Goal: Task Accomplishment & Management: Complete application form

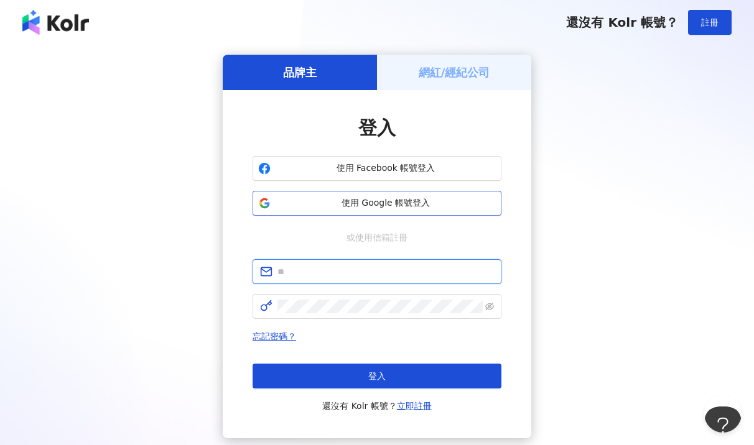
type input "**********"
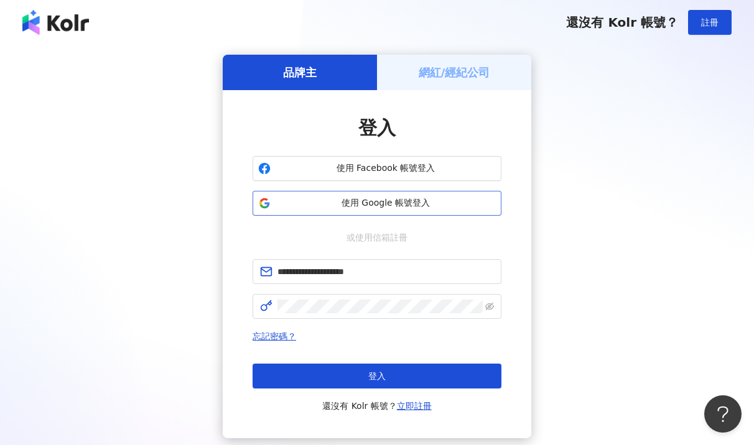
click at [419, 200] on span "使用 Google 帳號登入" at bounding box center [386, 203] width 220 height 12
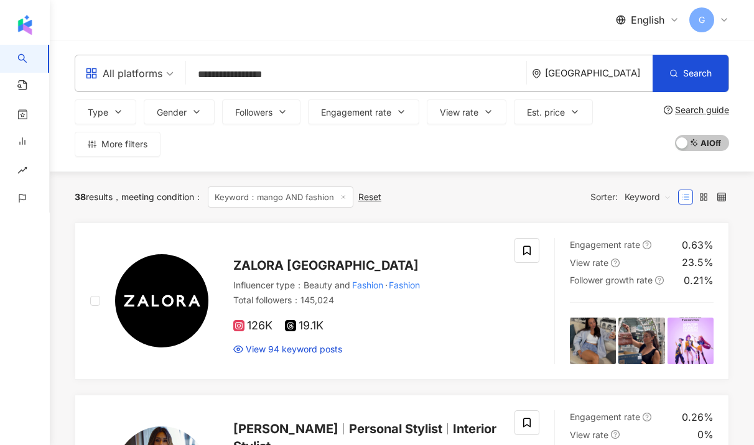
click at [645, 192] on span "Keyword" at bounding box center [648, 197] width 47 height 20
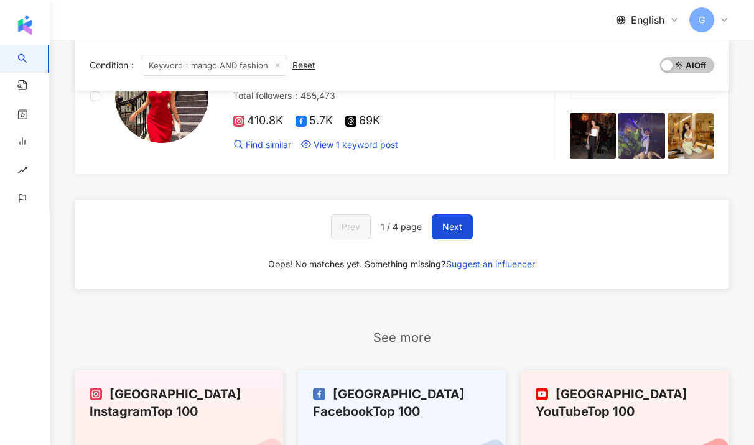
scroll to position [2107, 0]
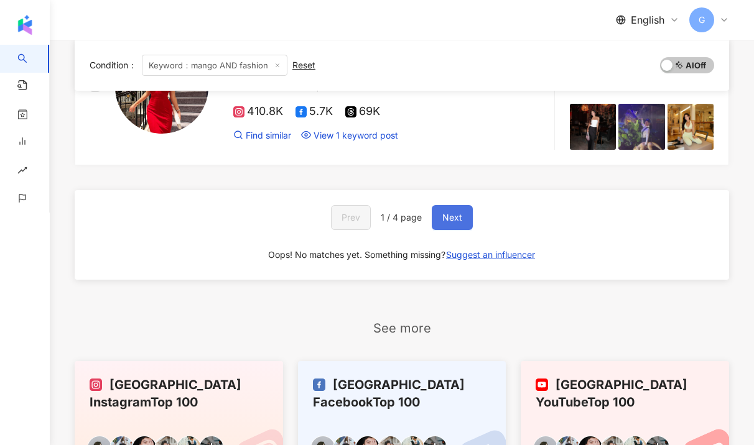
click at [466, 223] on button "Next" at bounding box center [452, 217] width 41 height 25
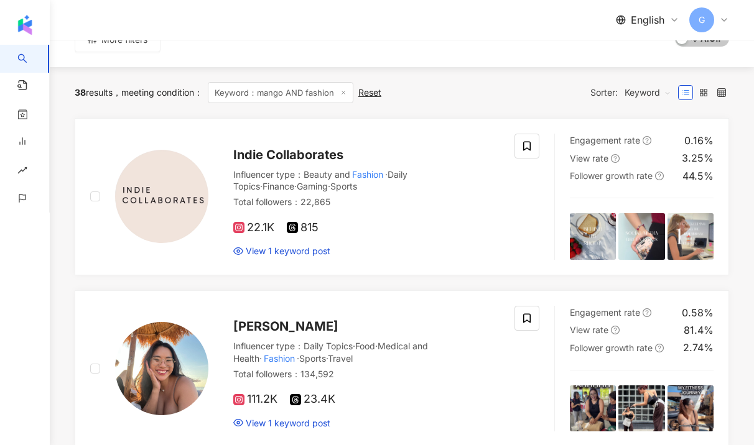
scroll to position [0, 0]
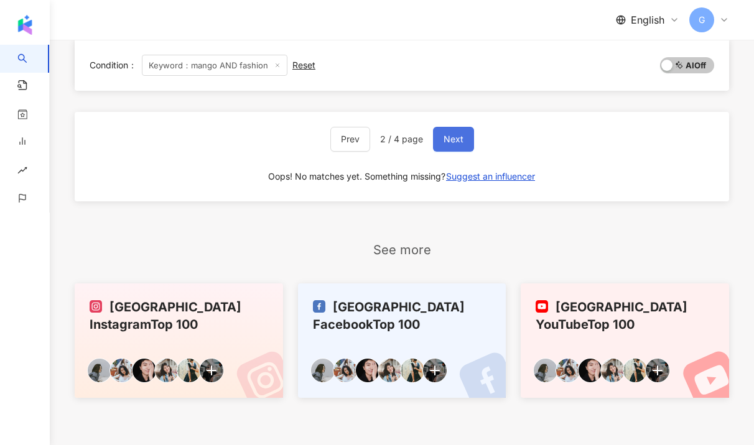
click at [453, 146] on button "Next" at bounding box center [453, 139] width 41 height 25
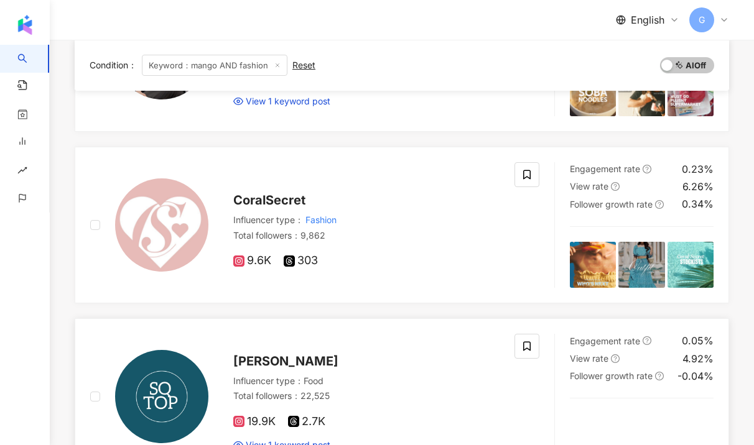
scroll to position [583, 0]
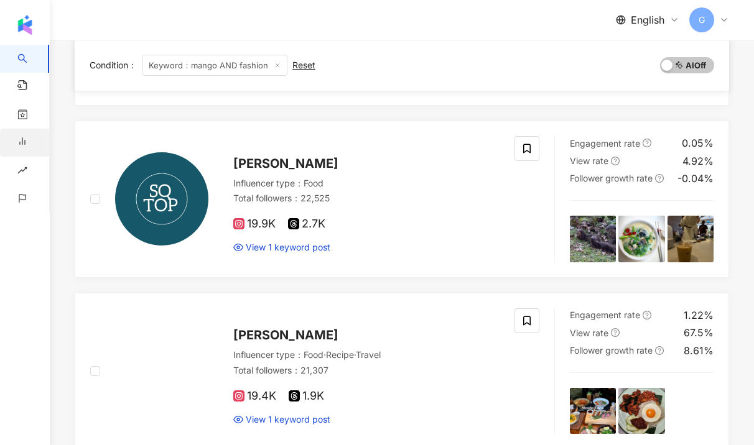
scroll to position [793, 0]
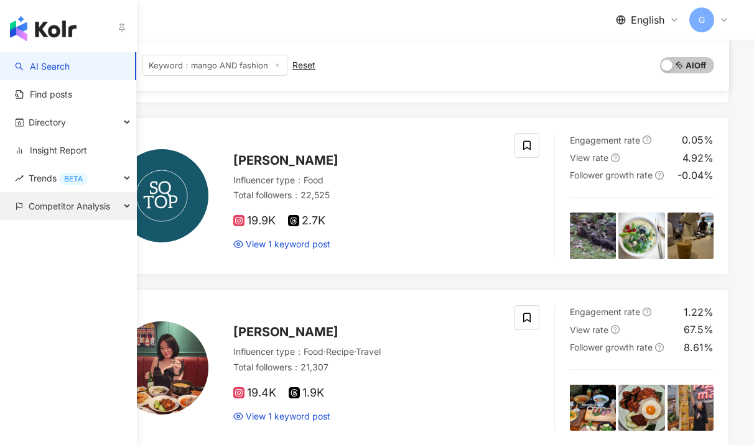
click at [51, 203] on span "Competitor Analysis" at bounding box center [69, 206] width 81 height 28
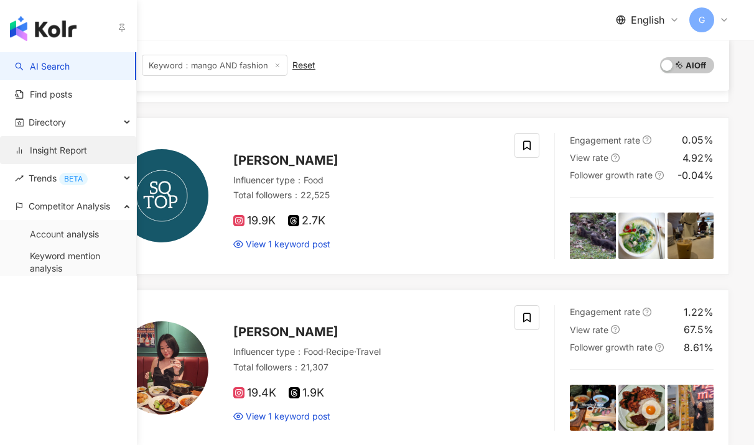
click at [69, 149] on link "Insight Report" at bounding box center [51, 150] width 72 height 12
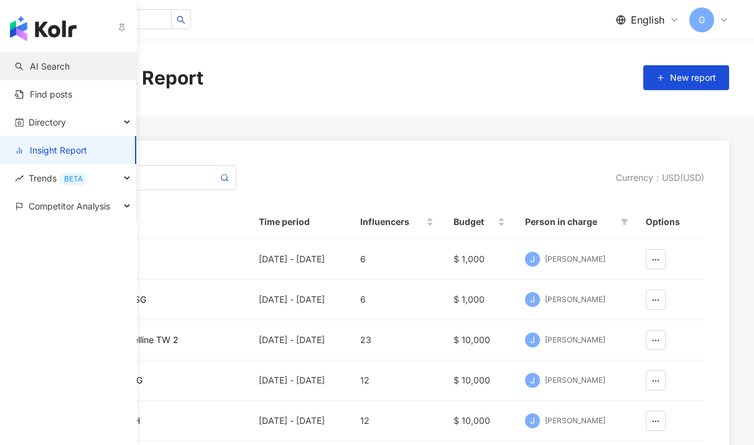
click at [33, 70] on link "AI Search" at bounding box center [42, 66] width 55 height 12
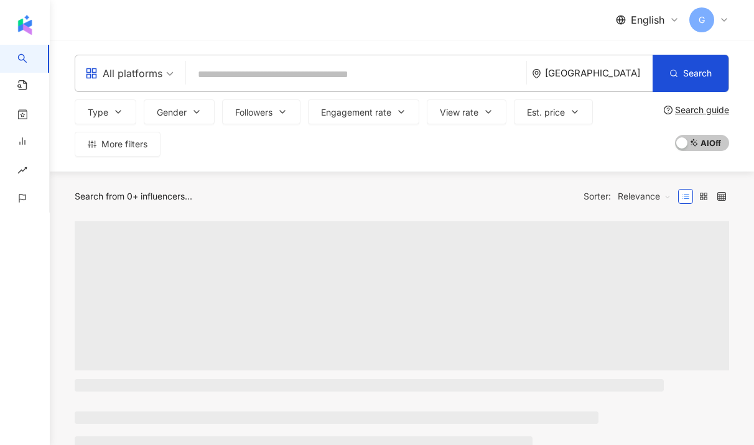
click at [615, 75] on div "[GEOGRAPHIC_DATA]" at bounding box center [599, 73] width 108 height 11
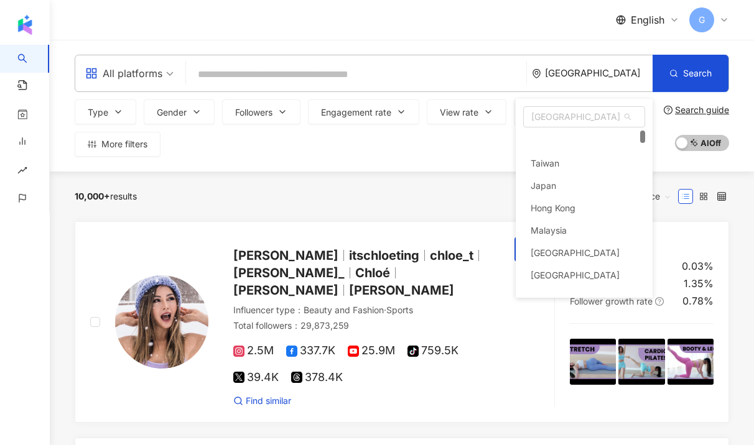
scroll to position [24, 0]
click at [557, 116] on span "[GEOGRAPHIC_DATA]" at bounding box center [584, 117] width 121 height 20
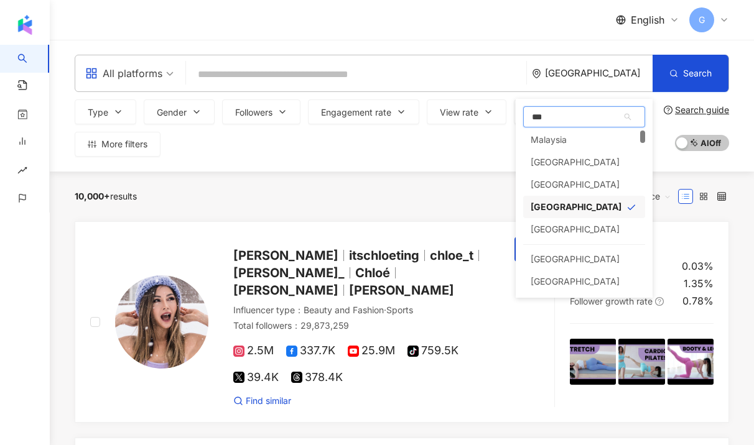
scroll to position [0, 0]
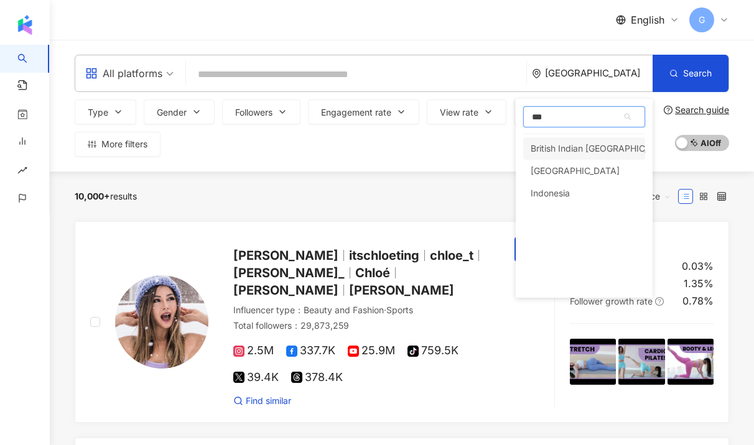
type input "****"
click at [547, 139] on div "Indonesia" at bounding box center [550, 148] width 39 height 22
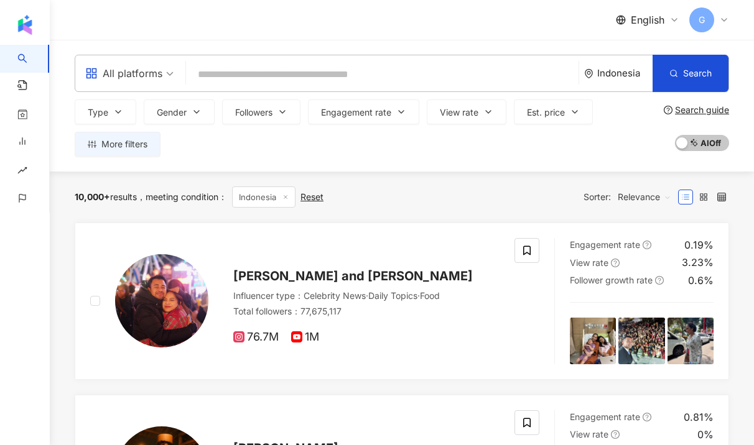
click at [241, 75] on input "search" at bounding box center [382, 75] width 383 height 24
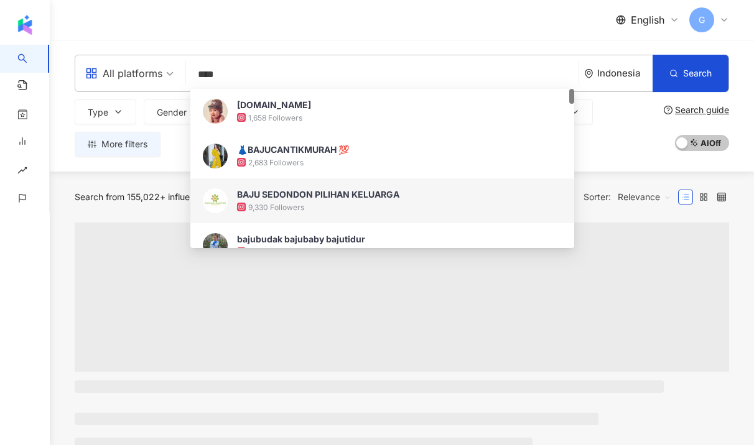
type input "****"
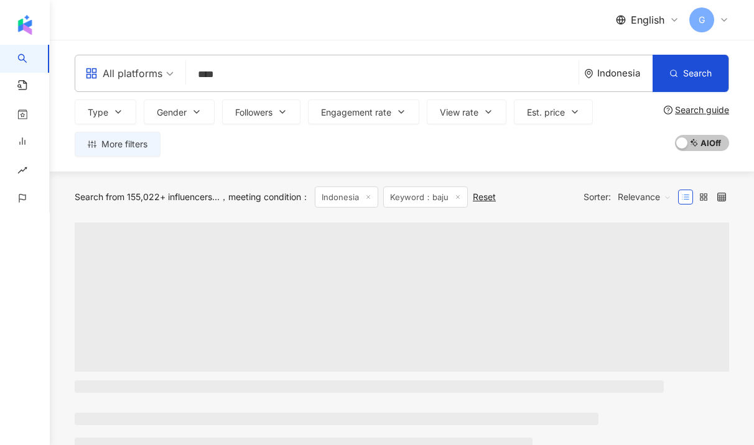
click at [154, 181] on div "Search from 155,022+ influencers... meeting condition ： [GEOGRAPHIC_DATA] Keywo…" at bounding box center [402, 197] width 654 height 51
click at [636, 198] on span "Relevance" at bounding box center [644, 197] width 53 height 20
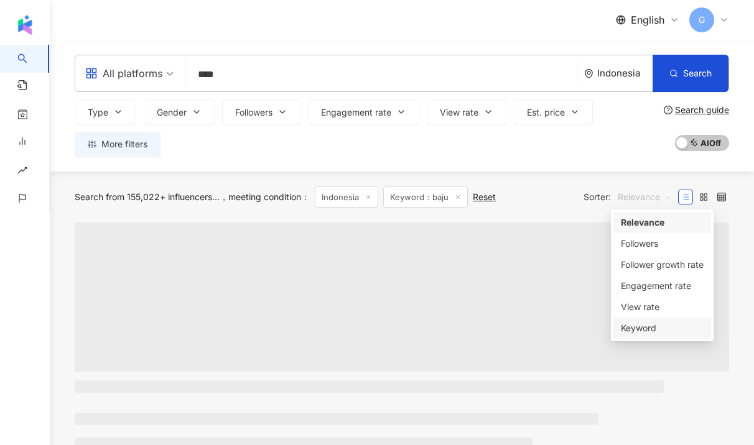
click at [626, 328] on div "Keyword" at bounding box center [662, 329] width 83 height 14
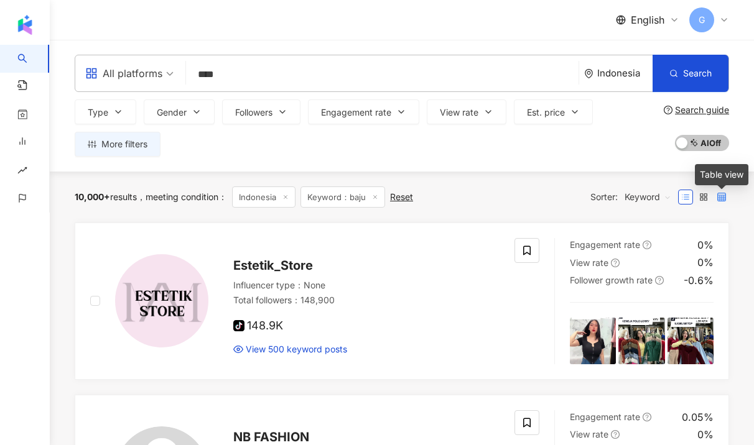
click at [719, 197] on icon at bounding box center [721, 197] width 9 height 9
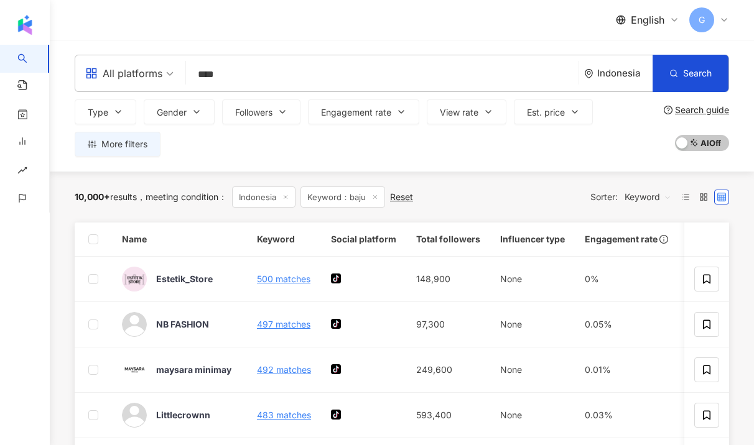
click at [160, 75] on div "All platforms" at bounding box center [123, 73] width 77 height 20
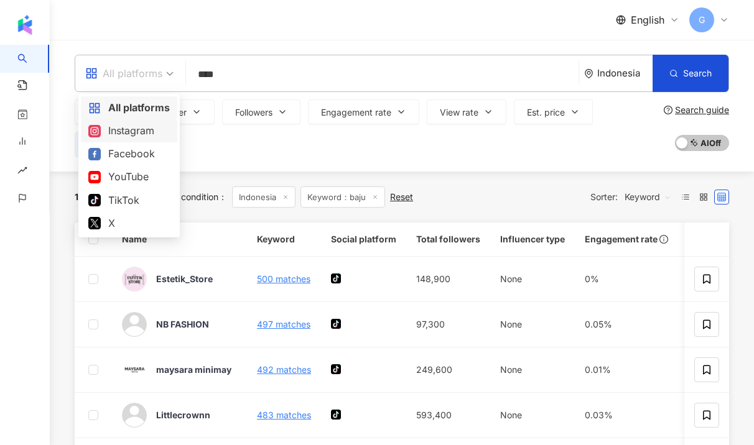
click at [144, 128] on div "Instagram" at bounding box center [128, 131] width 81 height 16
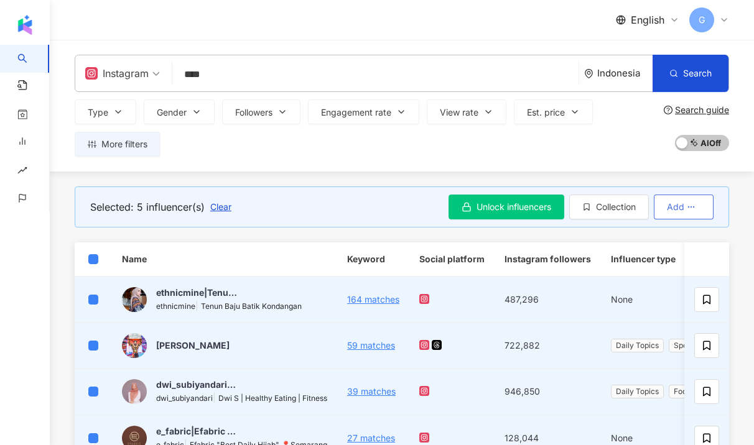
click at [681, 211] on span "Add" at bounding box center [675, 207] width 17 height 10
click at [615, 214] on button "Collection" at bounding box center [609, 207] width 80 height 25
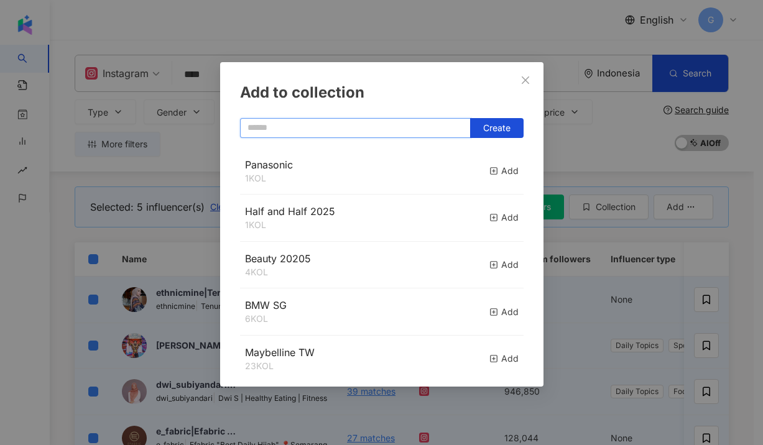
click at [336, 129] on input "text" at bounding box center [355, 128] width 231 height 20
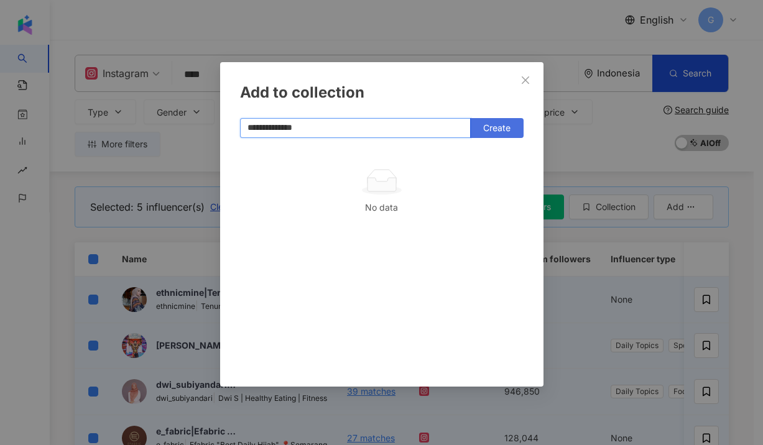
click at [485, 121] on button "Create" at bounding box center [496, 128] width 53 height 20
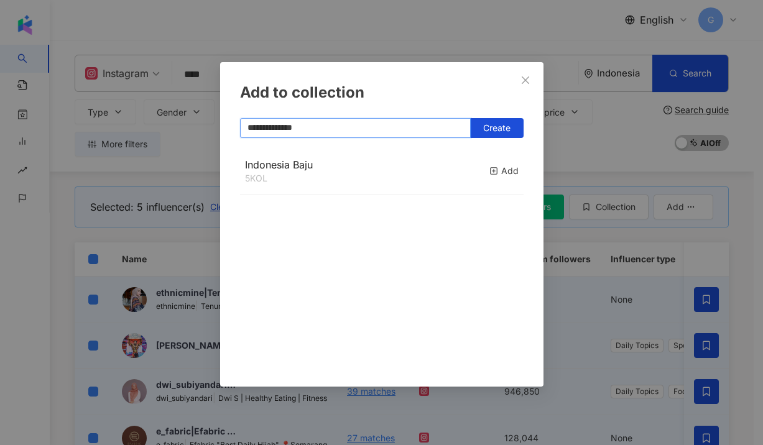
type input "**********"
click at [625, 239] on div "**********" at bounding box center [381, 222] width 763 height 445
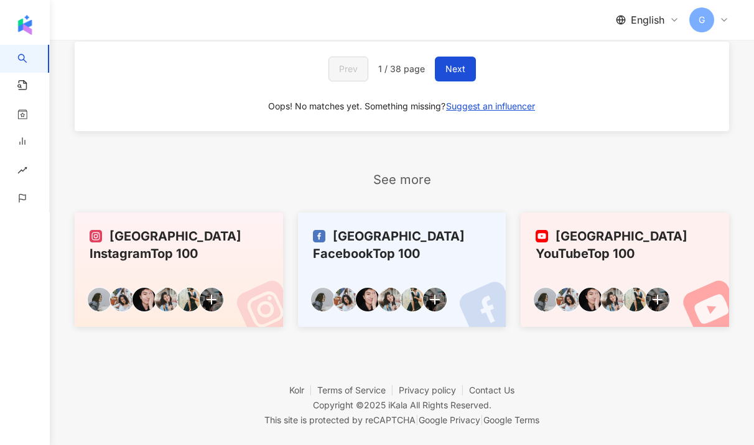
scroll to position [267, 0]
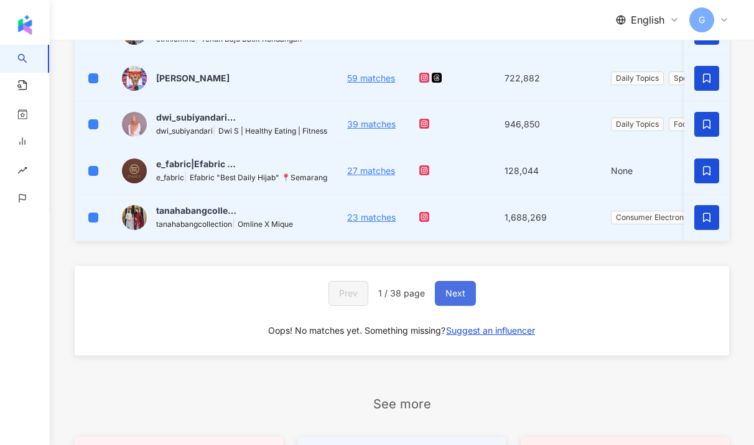
click at [463, 299] on span "Next" at bounding box center [455, 294] width 20 height 10
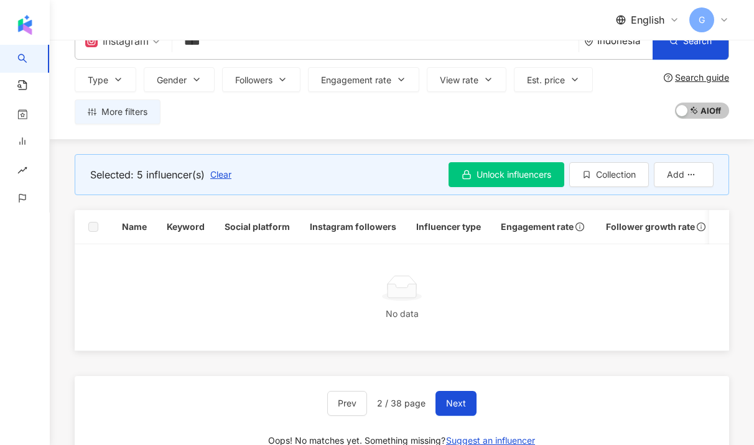
scroll to position [103, 0]
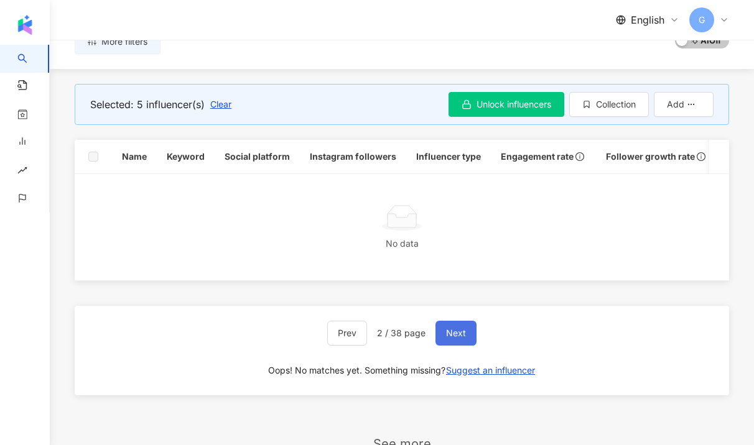
click at [462, 338] on span "Next" at bounding box center [456, 333] width 20 height 10
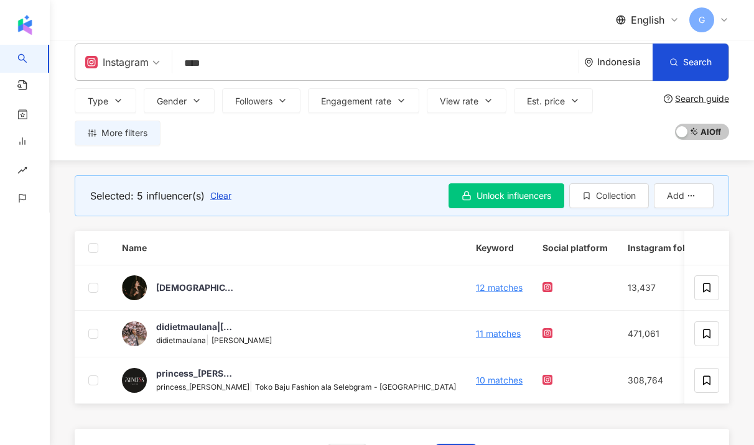
scroll to position [78, 0]
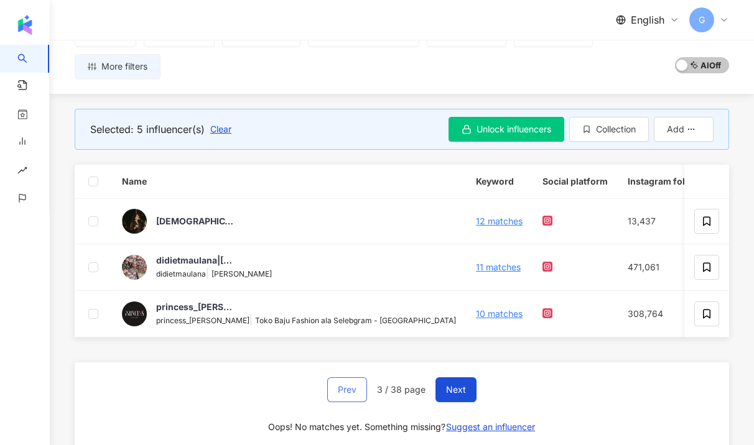
click at [352, 395] on span "Prev" at bounding box center [347, 390] width 19 height 10
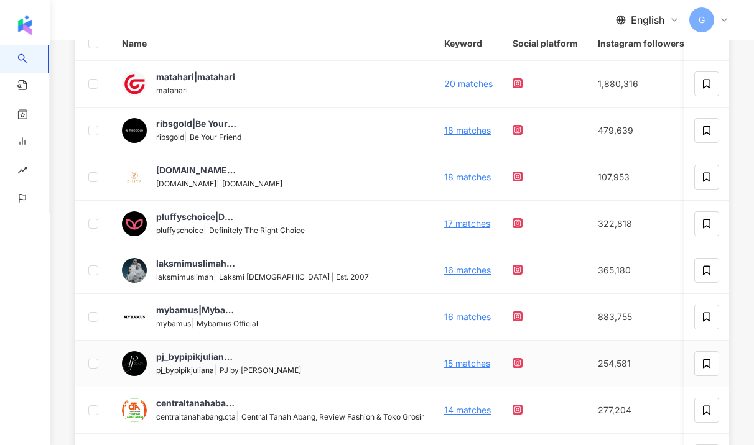
scroll to position [44, 0]
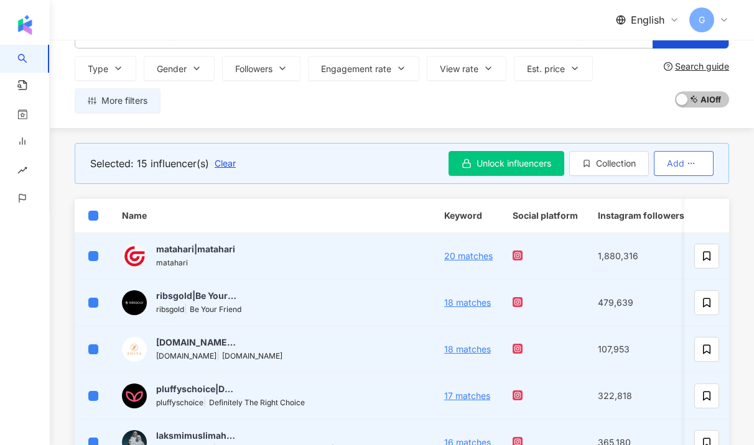
click at [677, 165] on span "Add" at bounding box center [675, 164] width 17 height 10
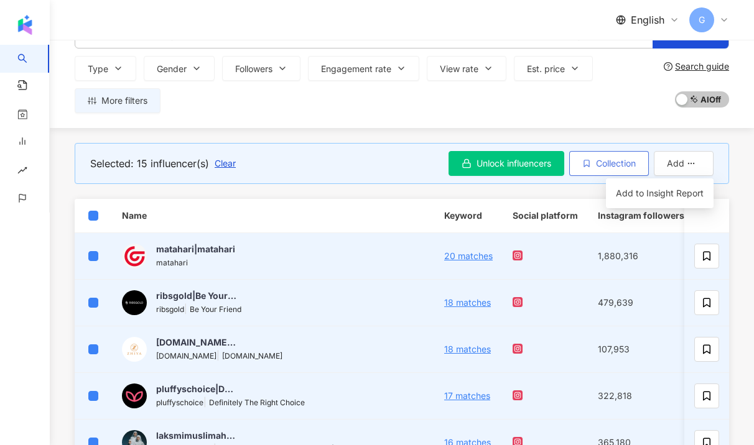
click at [606, 167] on span "Collection" at bounding box center [616, 164] width 40 height 10
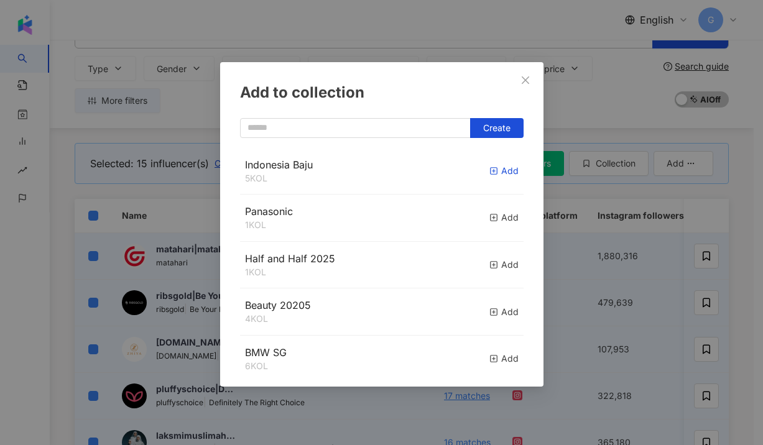
click at [494, 167] on div "Add" at bounding box center [504, 171] width 29 height 14
click at [628, 226] on div "Add to collection Create [GEOGRAPHIC_DATA] Baju 15 KOL Add Panasonic 1 KOL Add …" at bounding box center [381, 222] width 763 height 445
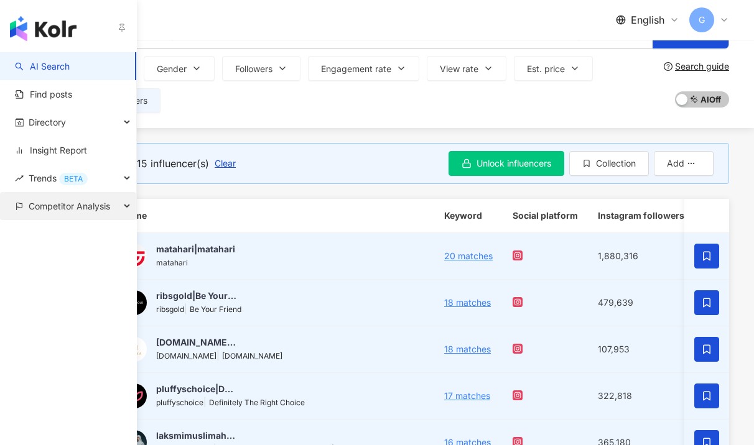
click at [40, 207] on span "Competitor Analysis" at bounding box center [69, 206] width 81 height 28
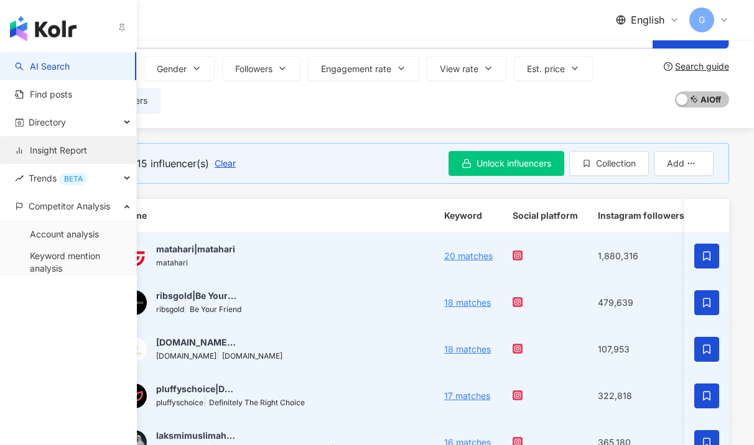
click at [47, 146] on link "Insight Report" at bounding box center [51, 150] width 72 height 12
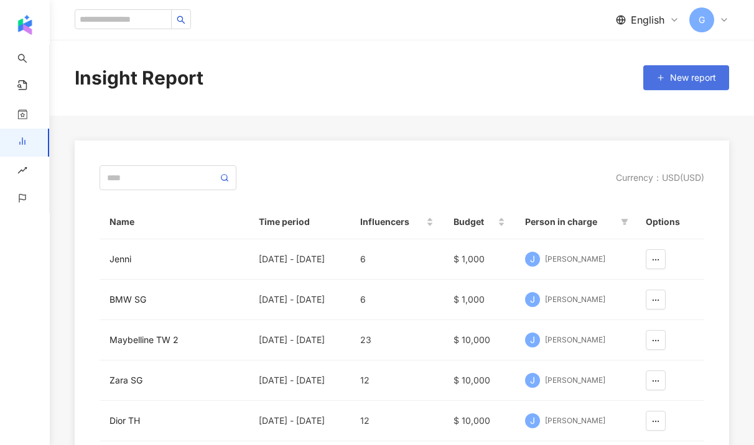
click at [690, 80] on span "New report" at bounding box center [693, 78] width 46 height 10
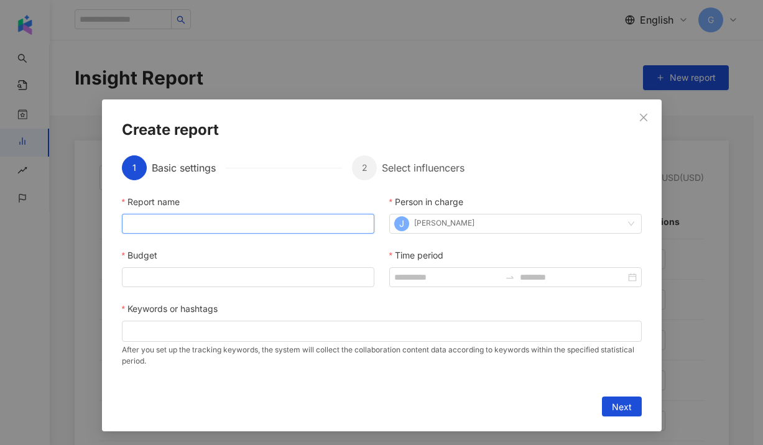
click at [256, 221] on input "Report name" at bounding box center [248, 224] width 253 height 20
type input "**********"
click at [244, 289] on div "**********" at bounding box center [382, 288] width 520 height 187
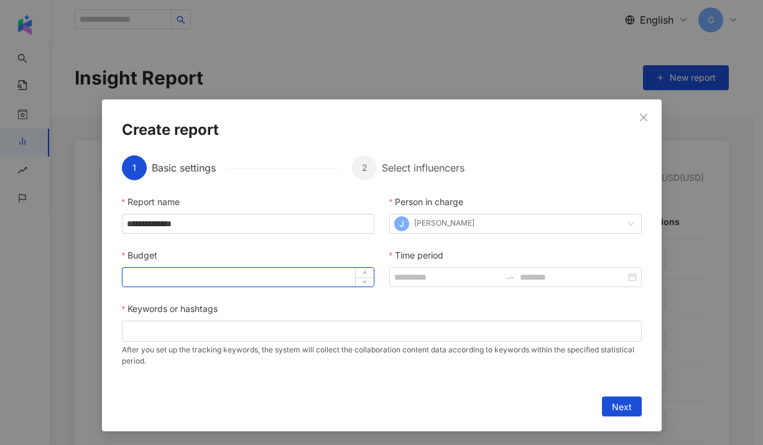
click at [235, 275] on input "Budget" at bounding box center [248, 277] width 251 height 19
type input "*****"
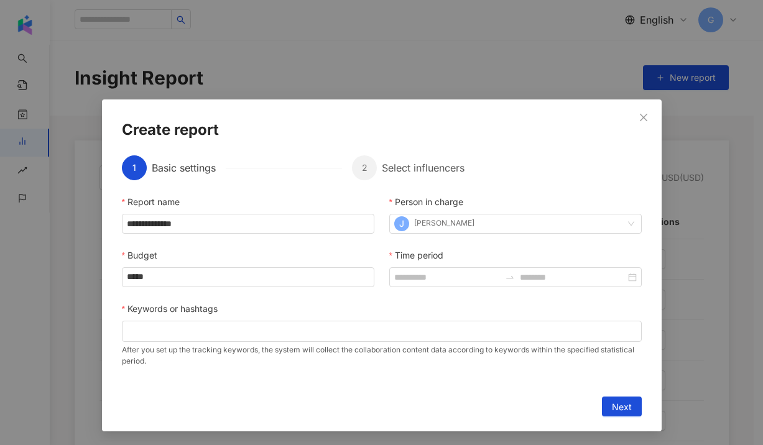
click at [417, 290] on div "**********" at bounding box center [382, 288] width 520 height 187
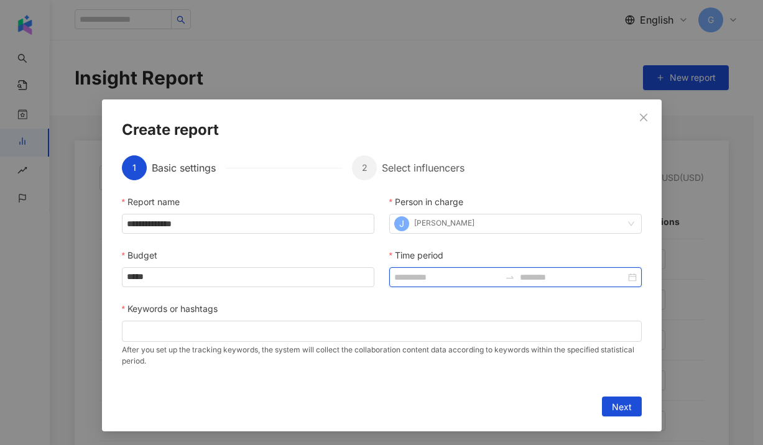
click at [416, 272] on input "Time period" at bounding box center [447, 278] width 106 height 14
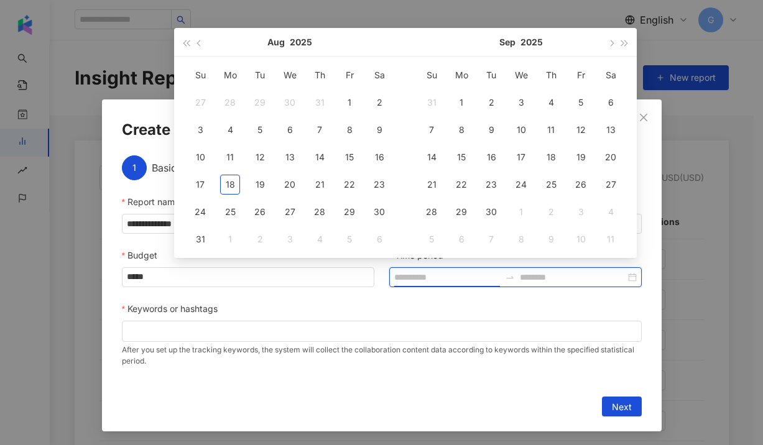
type input "**********"
click at [197, 44] on span "button" at bounding box center [200, 43] width 6 height 6
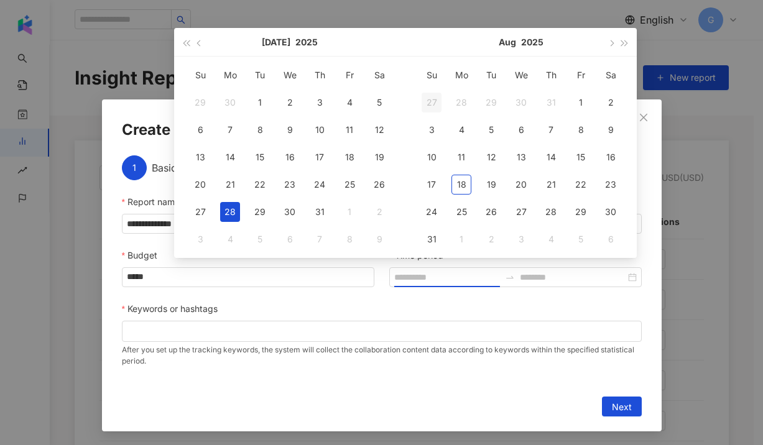
type input "**********"
click at [187, 40] on button "button" at bounding box center [186, 42] width 14 height 28
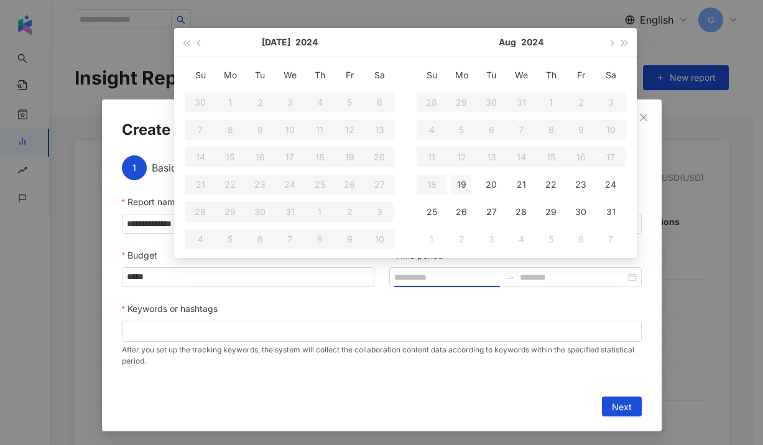
type input "**********"
click at [457, 182] on div "19" at bounding box center [462, 185] width 20 height 20
click at [625, 42] on span "button" at bounding box center [625, 43] width 6 height 6
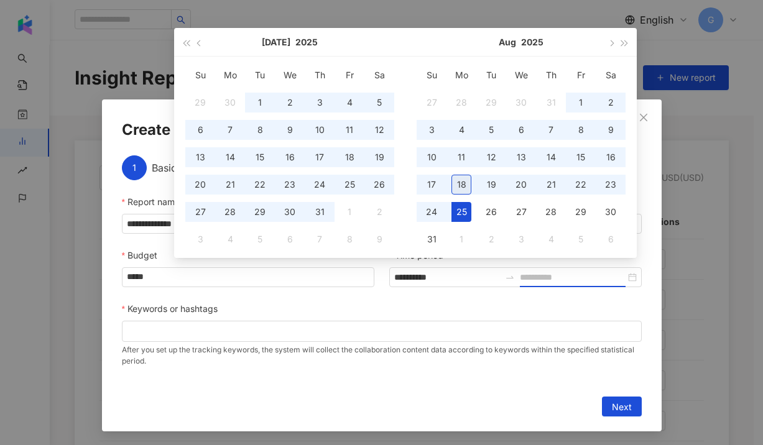
click at [448, 186] on td "18" at bounding box center [462, 184] width 30 height 27
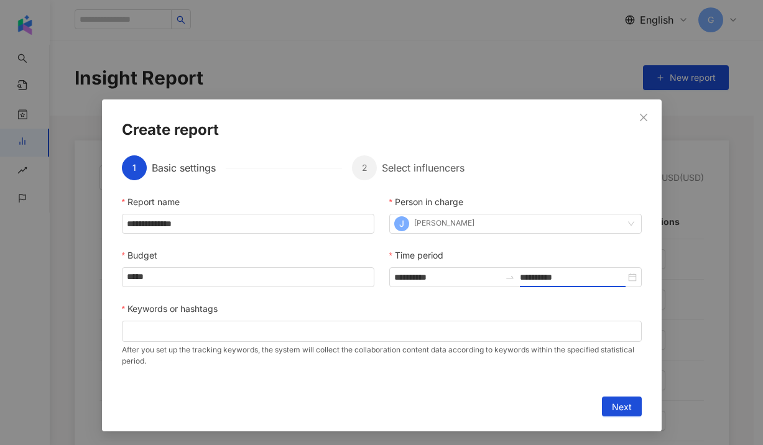
type input "**********"
click at [271, 338] on div at bounding box center [382, 331] width 520 height 21
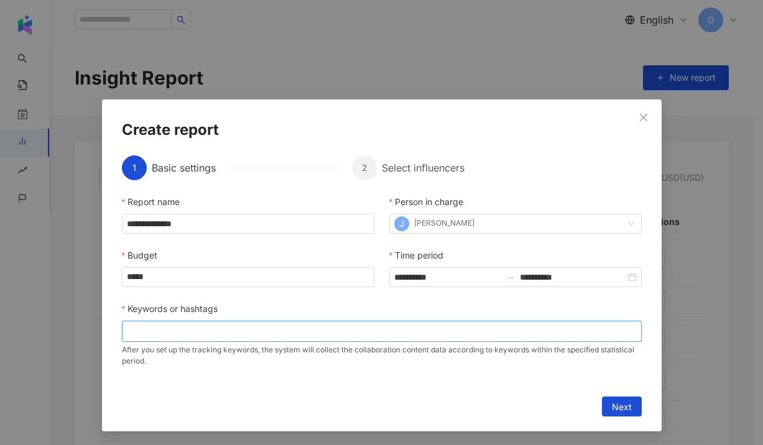
click at [264, 335] on div at bounding box center [381, 331] width 515 height 9
type input "*****"
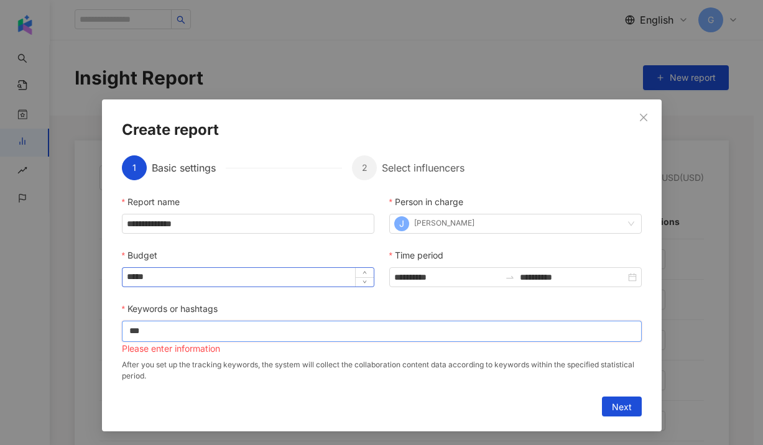
type input "****"
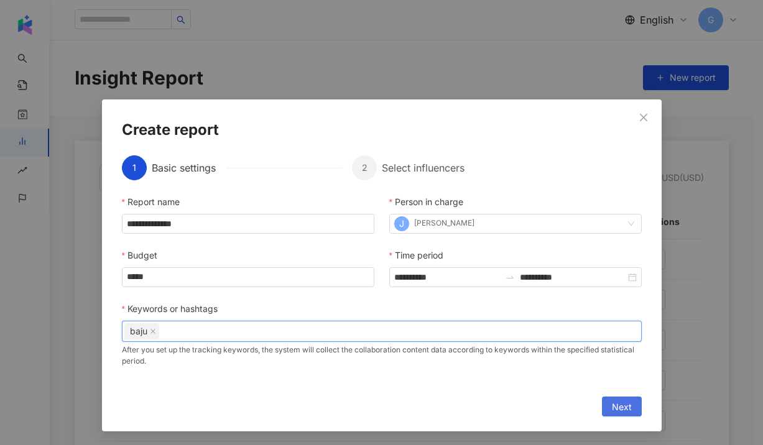
click at [602, 405] on button "Next" at bounding box center [622, 407] width 40 height 20
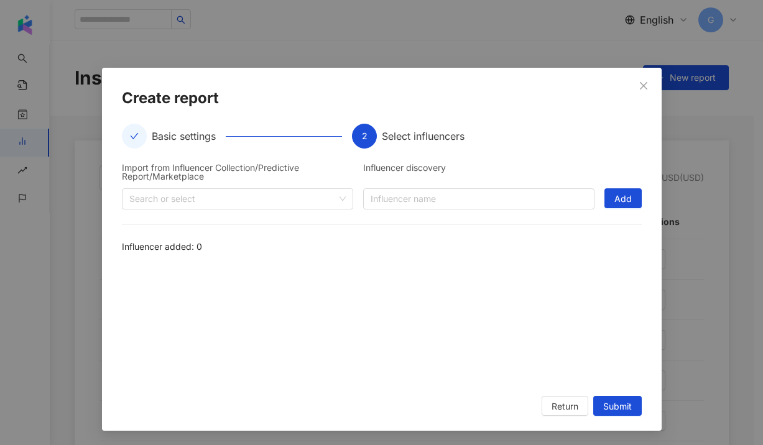
scroll to position [32, 0]
click at [251, 188] on div "Search or select" at bounding box center [237, 198] width 231 height 21
click at [248, 193] on div at bounding box center [230, 197] width 213 height 9
click at [178, 207] on div "Search or select" at bounding box center [237, 198] width 231 height 21
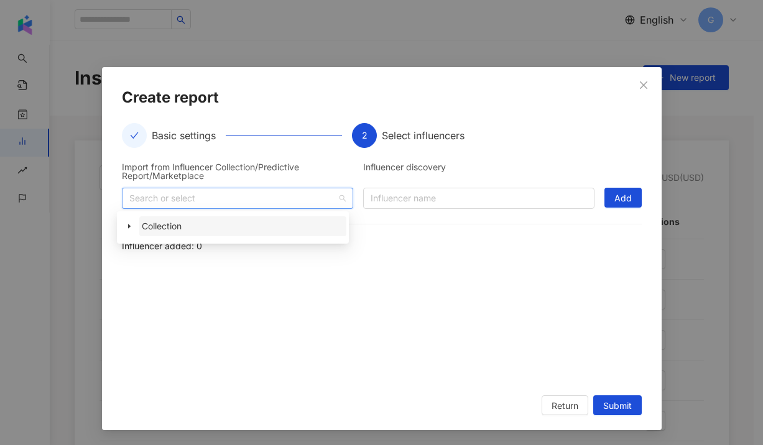
click at [142, 228] on span "Collection" at bounding box center [162, 226] width 40 height 11
click at [132, 227] on span at bounding box center [129, 226] width 20 height 20
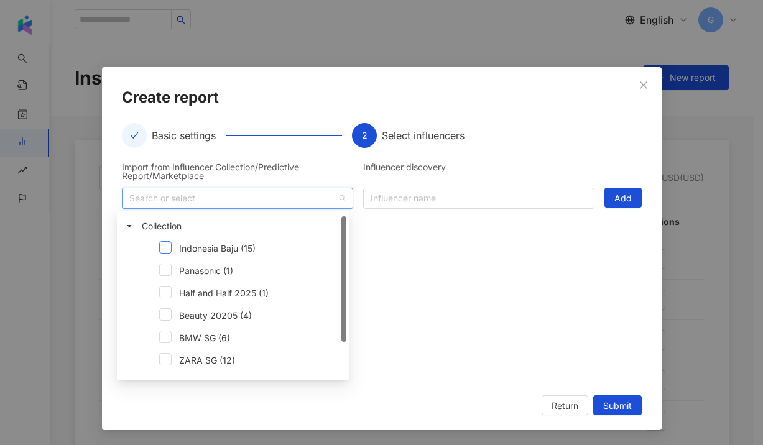
click at [160, 247] on span at bounding box center [165, 247] width 12 height 12
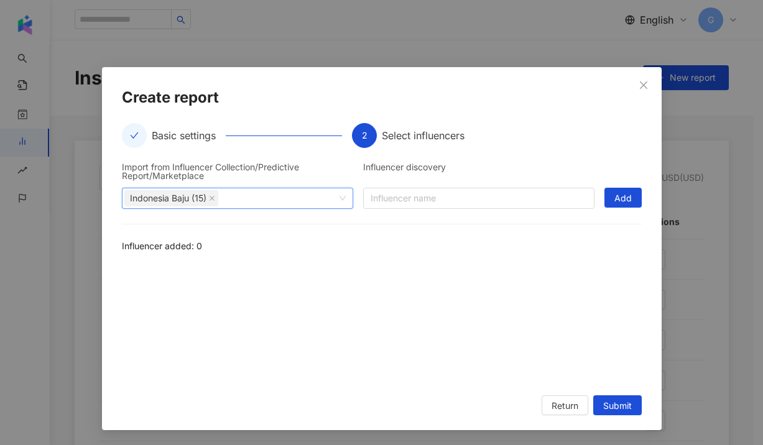
click at [556, 285] on div at bounding box center [382, 323] width 520 height 115
click at [615, 192] on span "Add" at bounding box center [623, 198] width 17 height 20
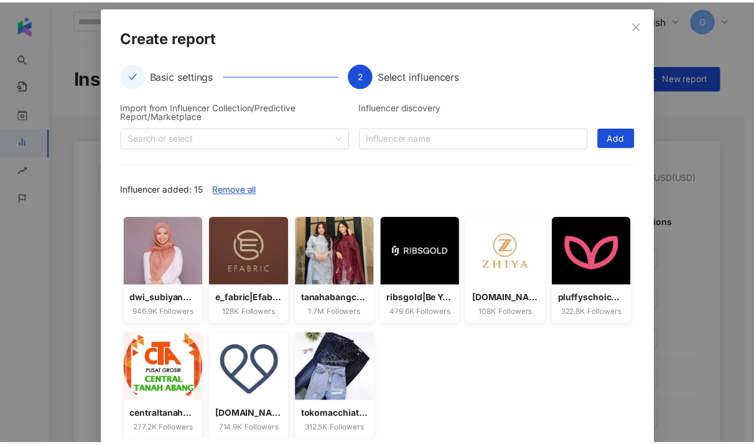
scroll to position [154, 0]
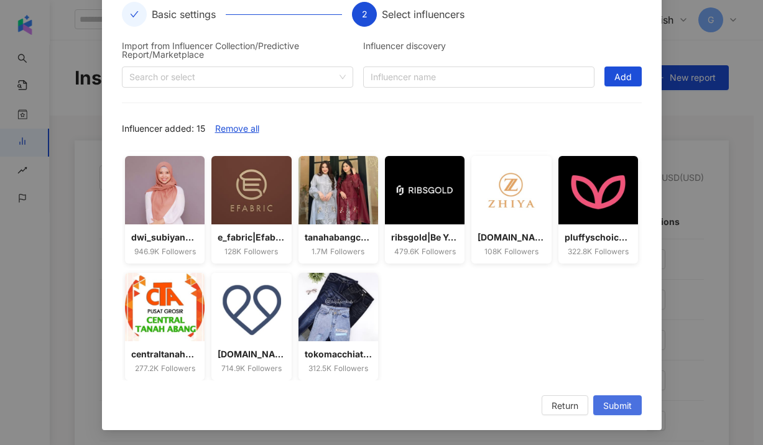
click at [603, 401] on span "Submit" at bounding box center [617, 406] width 29 height 20
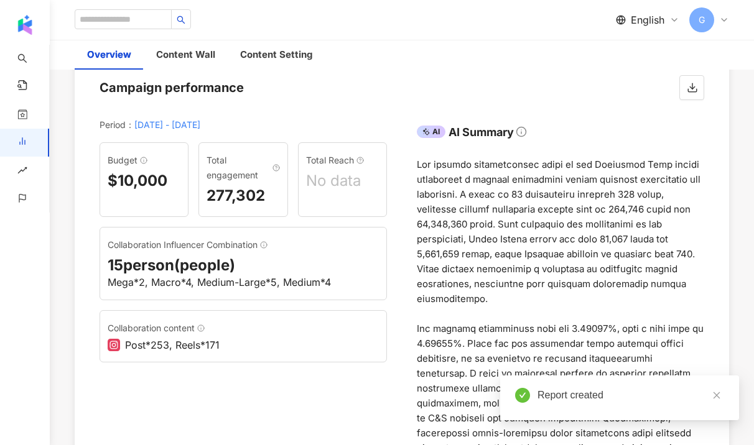
click at [467, 317] on div at bounding box center [560, 314] width 287 height 314
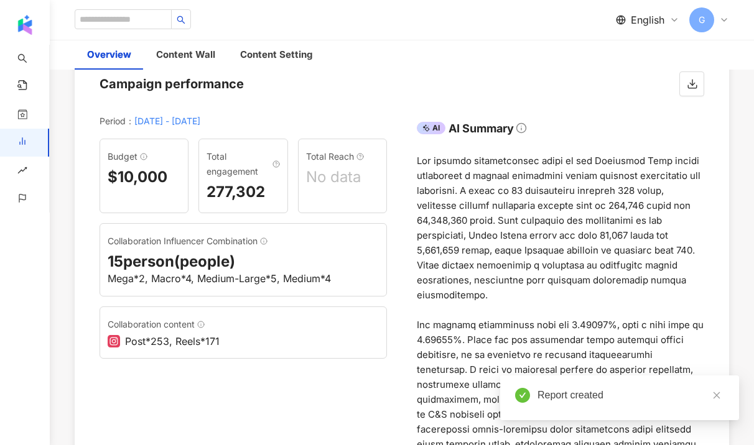
scroll to position [208, 0]
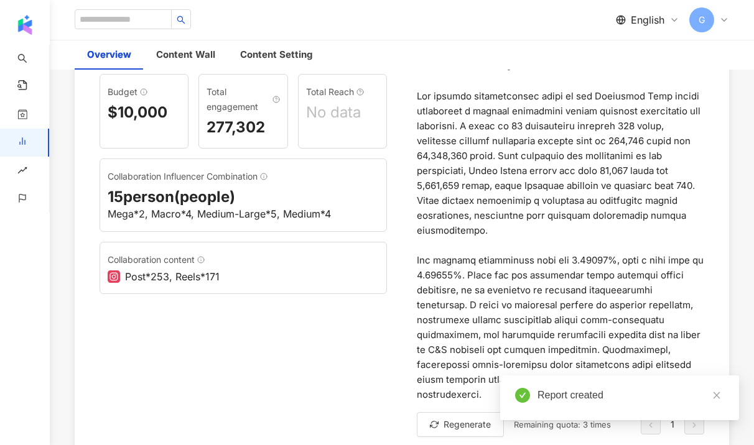
click at [483, 332] on div at bounding box center [560, 246] width 287 height 314
click at [715, 386] on div "Report created" at bounding box center [619, 398] width 239 height 45
click at [733, 400] on div "Report created" at bounding box center [619, 398] width 239 height 45
click at [717, 397] on icon "close" at bounding box center [716, 395] width 9 height 9
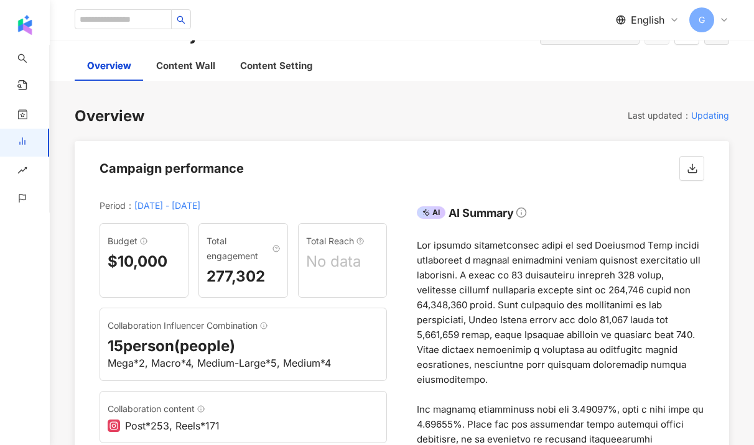
scroll to position [0, 0]
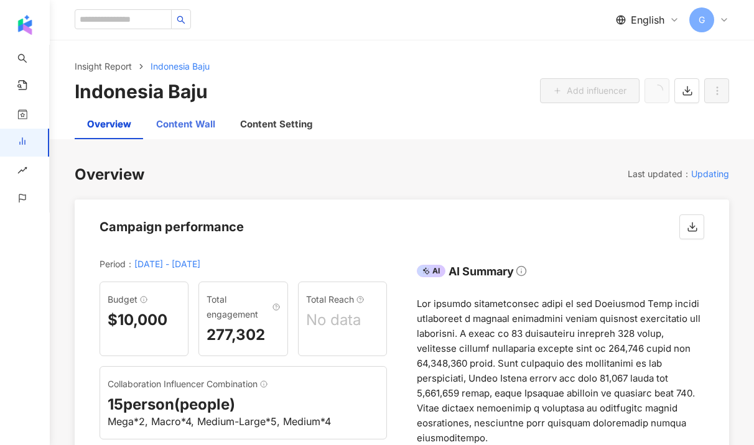
click at [178, 113] on div "Content Wall" at bounding box center [186, 124] width 84 height 30
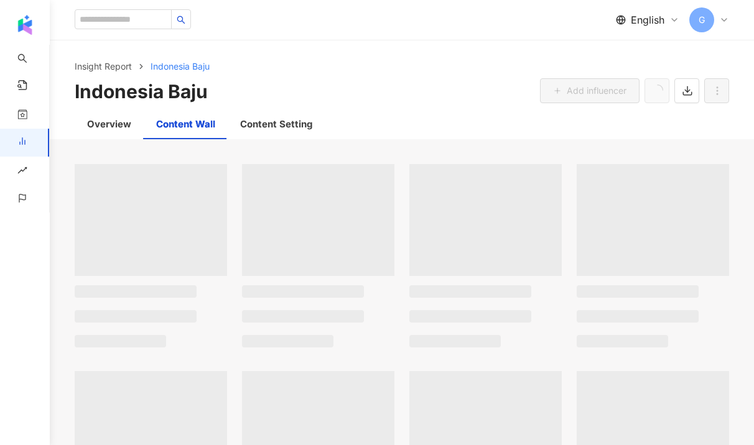
click at [177, 122] on div "Content Wall" at bounding box center [185, 124] width 59 height 15
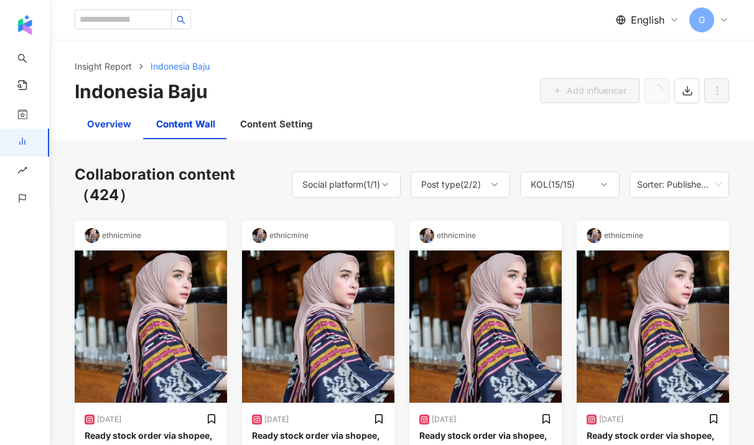
click at [121, 127] on div "Overview" at bounding box center [109, 124] width 44 height 15
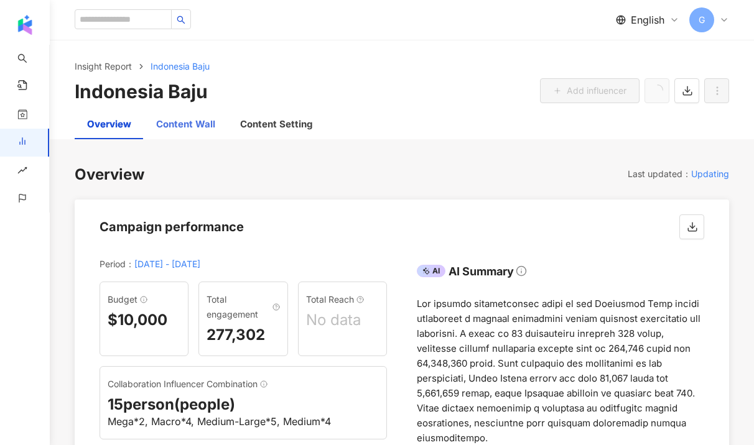
click at [182, 131] on div "Content Wall" at bounding box center [186, 124] width 84 height 30
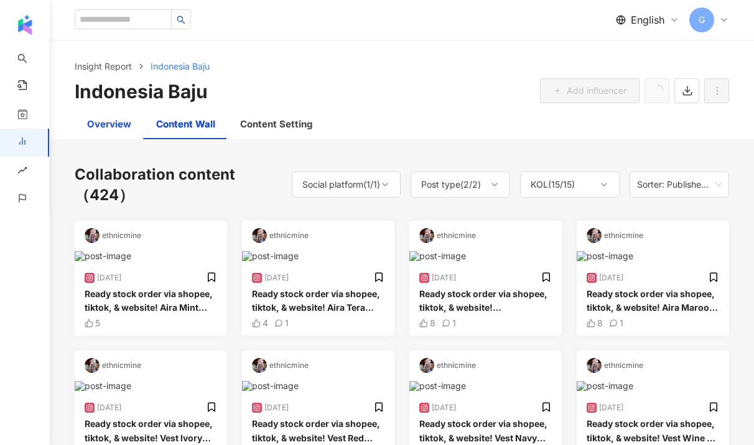
click at [112, 127] on div "Overview" at bounding box center [109, 124] width 44 height 15
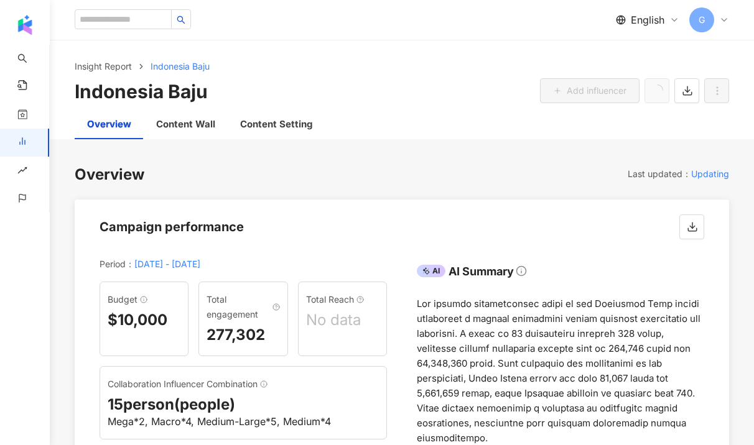
click at [101, 125] on div "Overview" at bounding box center [109, 124] width 44 height 15
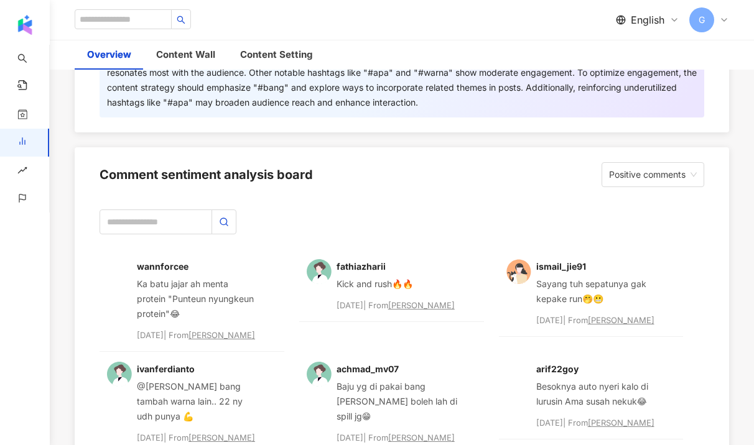
scroll to position [3511, 0]
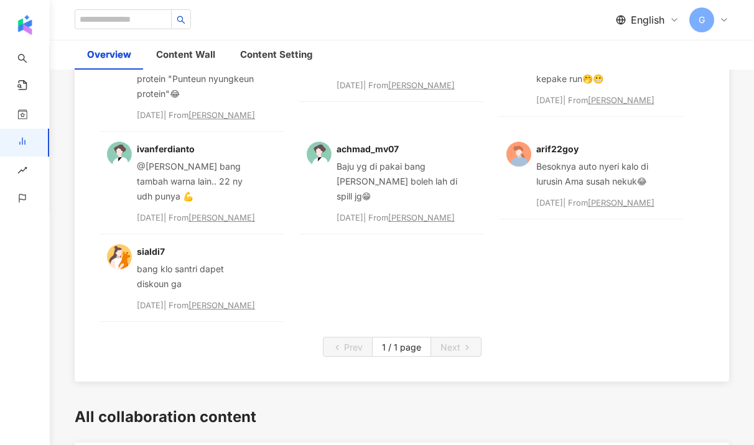
click at [433, 276] on div "wannforcee Ka batu jajar ah menta protein "Punteun nyungkeun protein"😂 [DATE] |…" at bounding box center [402, 175] width 605 height 293
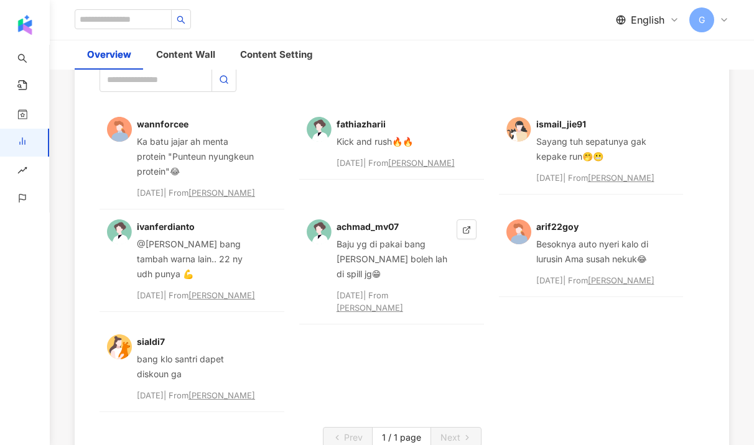
scroll to position [3347, 0]
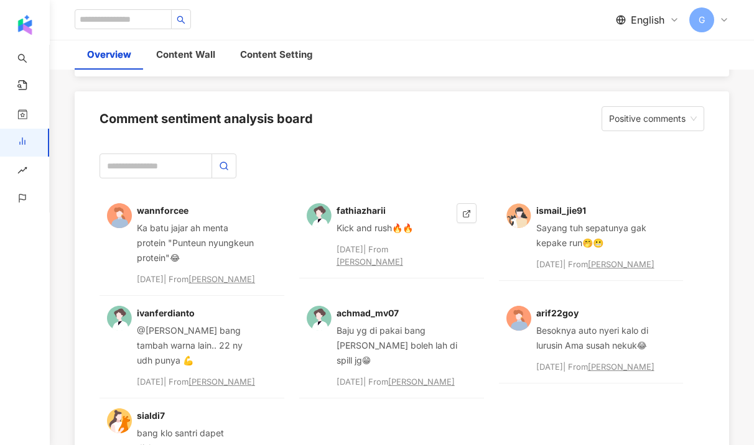
click at [300, 254] on div "fathiazharii Kick and rush🔥🔥 [DATE] | From [PERSON_NAME]" at bounding box center [391, 244] width 185 height 103
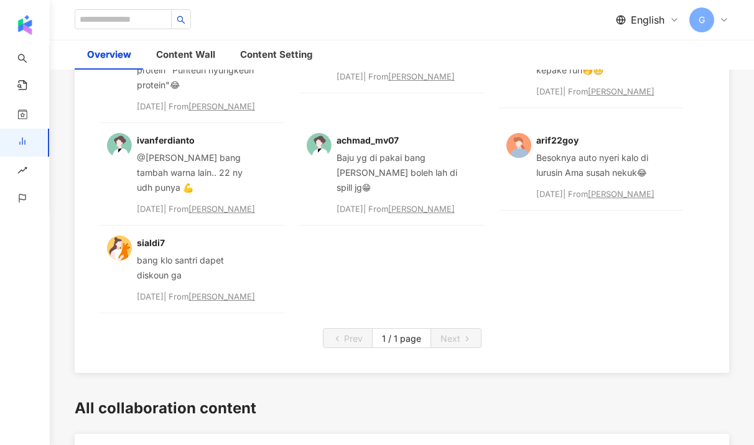
scroll to position [3610, 0]
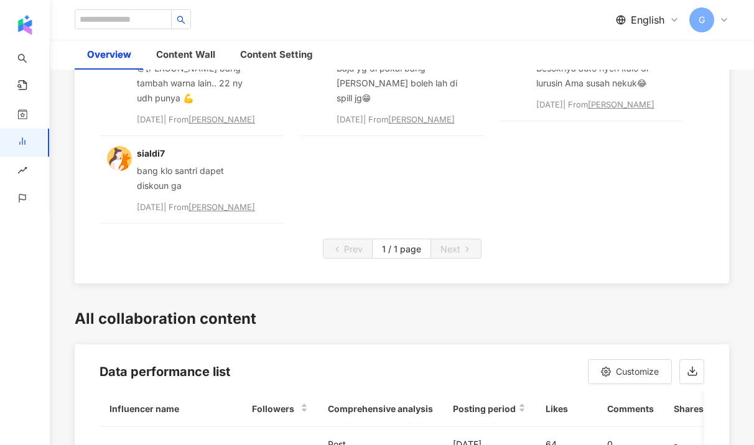
click at [444, 248] on div "wannforcee Ka batu jajar ah menta protein "Punteun nyungkeun protein"😂 [DATE] |…" at bounding box center [402, 79] width 654 height 407
